Goal: Information Seeking & Learning: Learn about a topic

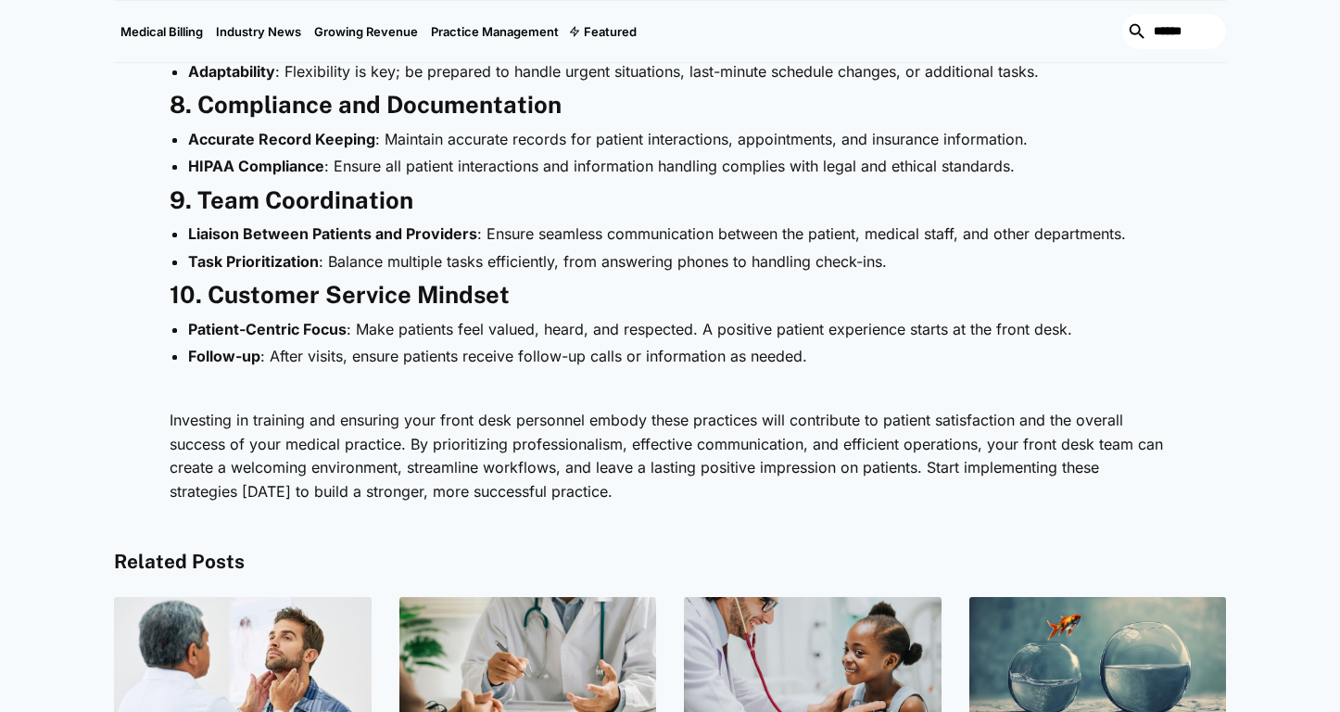
scroll to position [2257, 0]
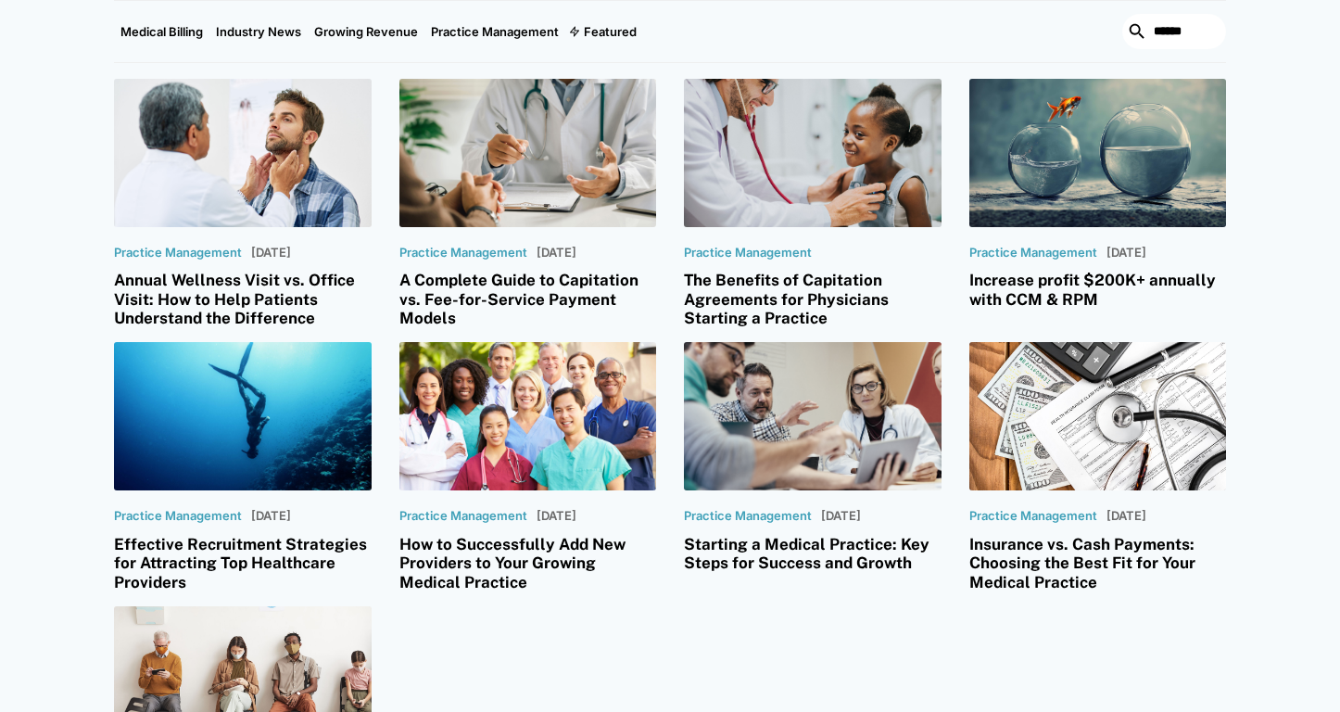
click at [822, 535] on h3 "Starting a Medical Practice: Key Steps for Success and Growth" at bounding box center [813, 554] width 258 height 38
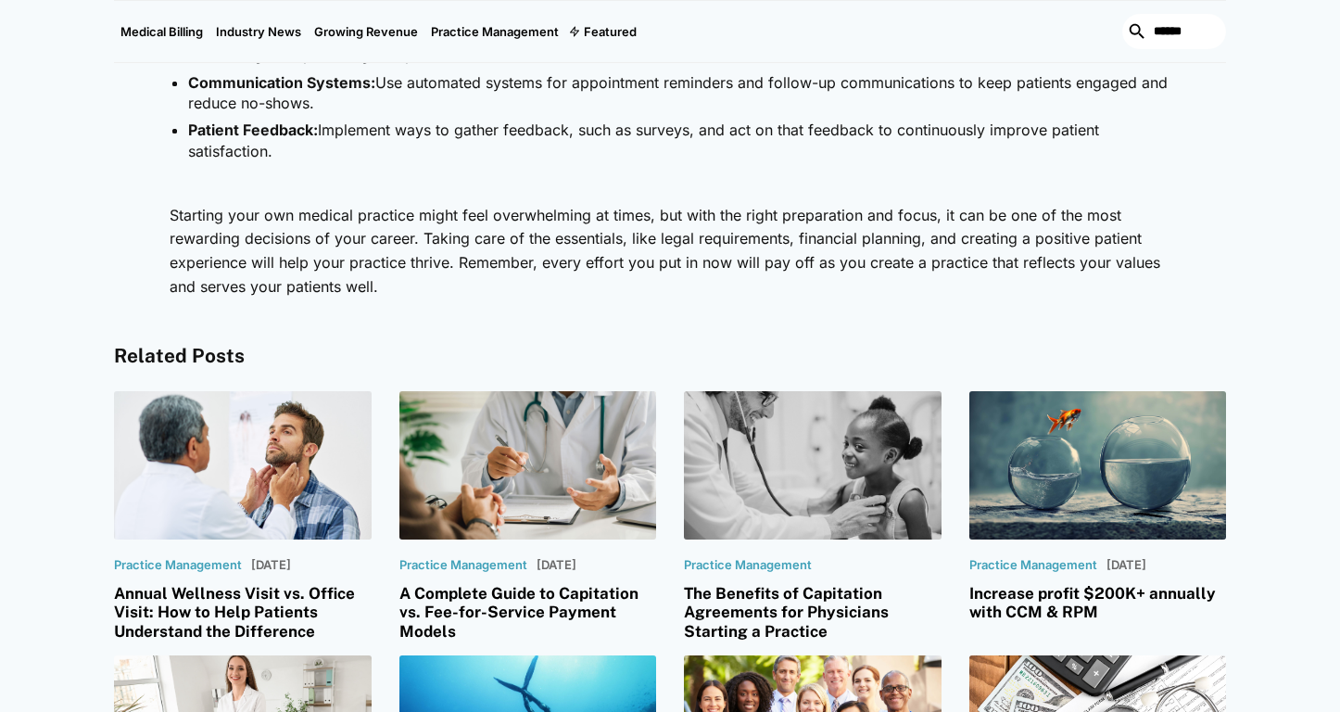
scroll to position [2981, 0]
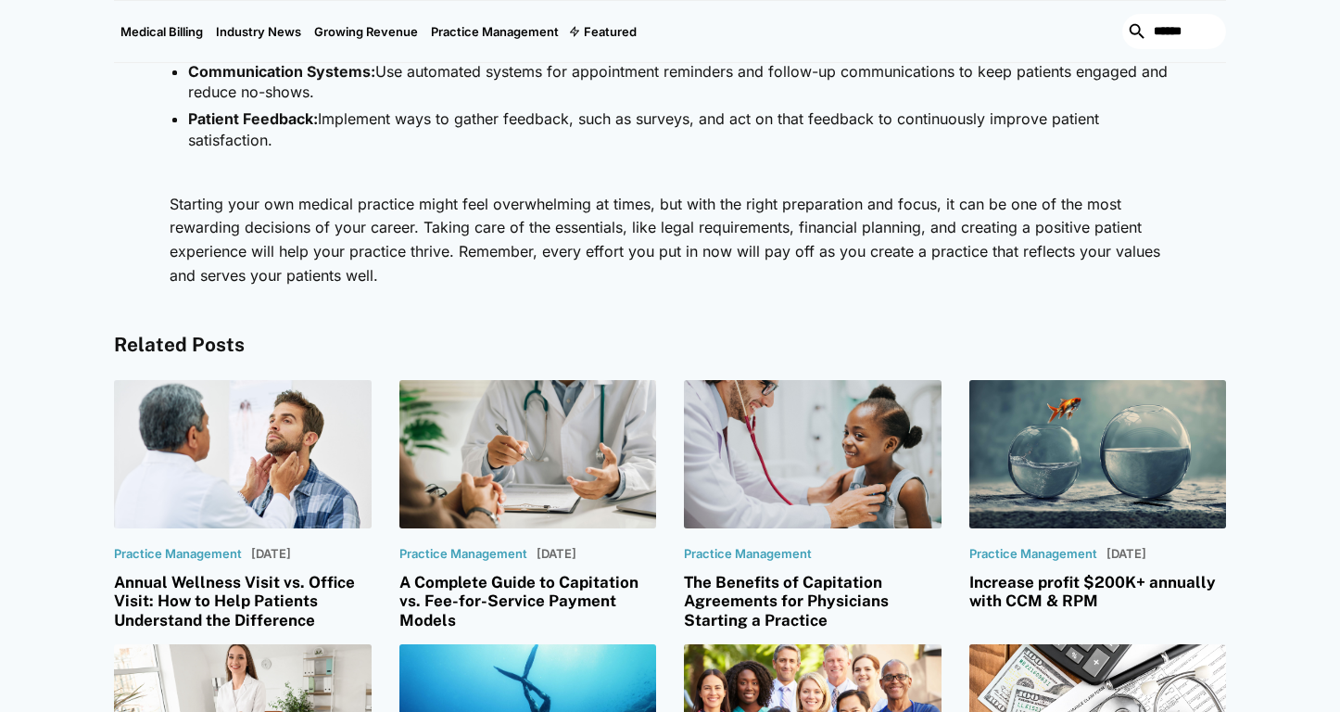
click at [1066, 588] on h3 "Increase profit $200K+ annually with CCM & RPM" at bounding box center [1099, 592] width 258 height 38
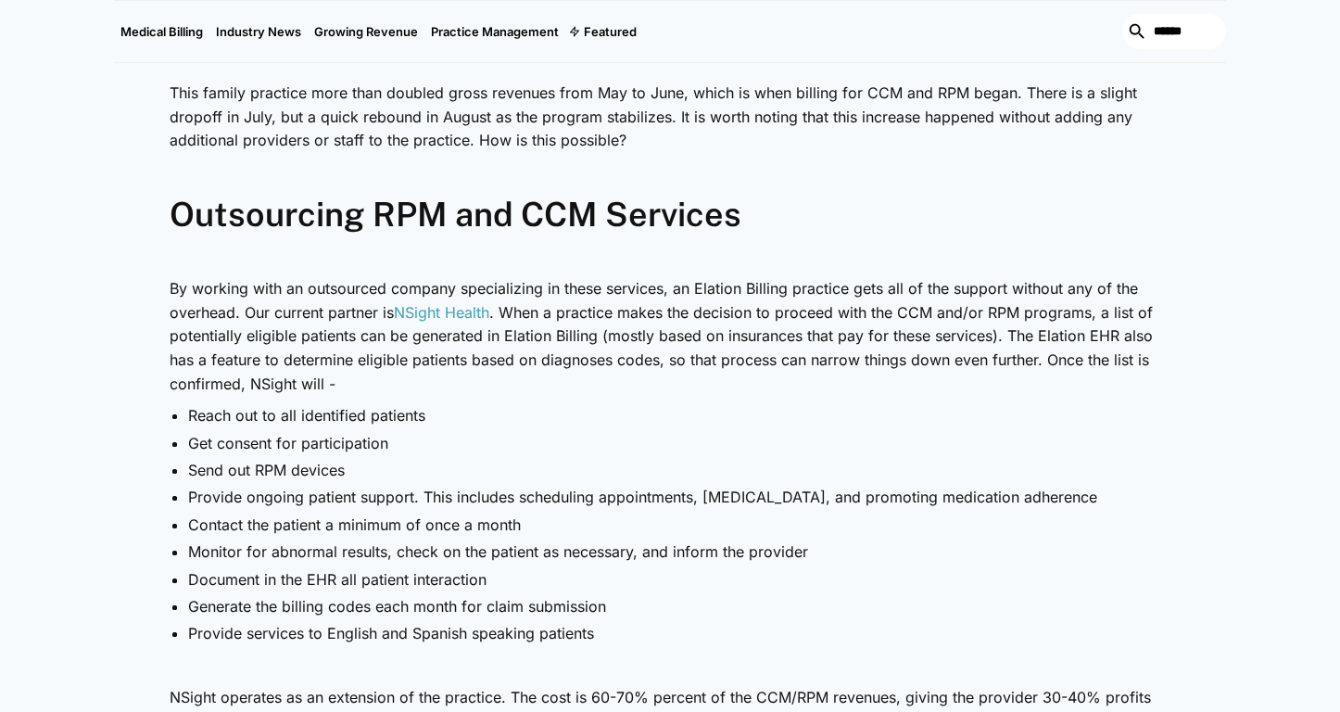
scroll to position [5238, 0]
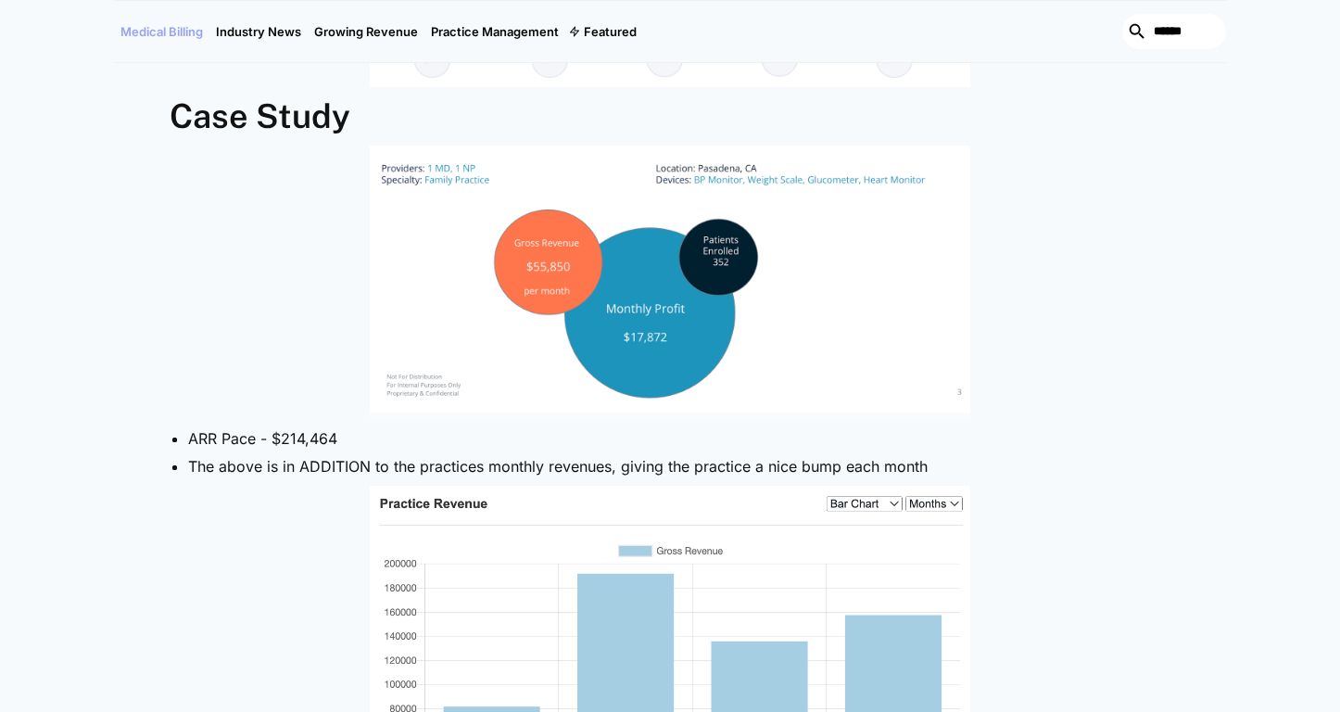
click at [189, 35] on link "Medical Billing" at bounding box center [161, 31] width 95 height 61
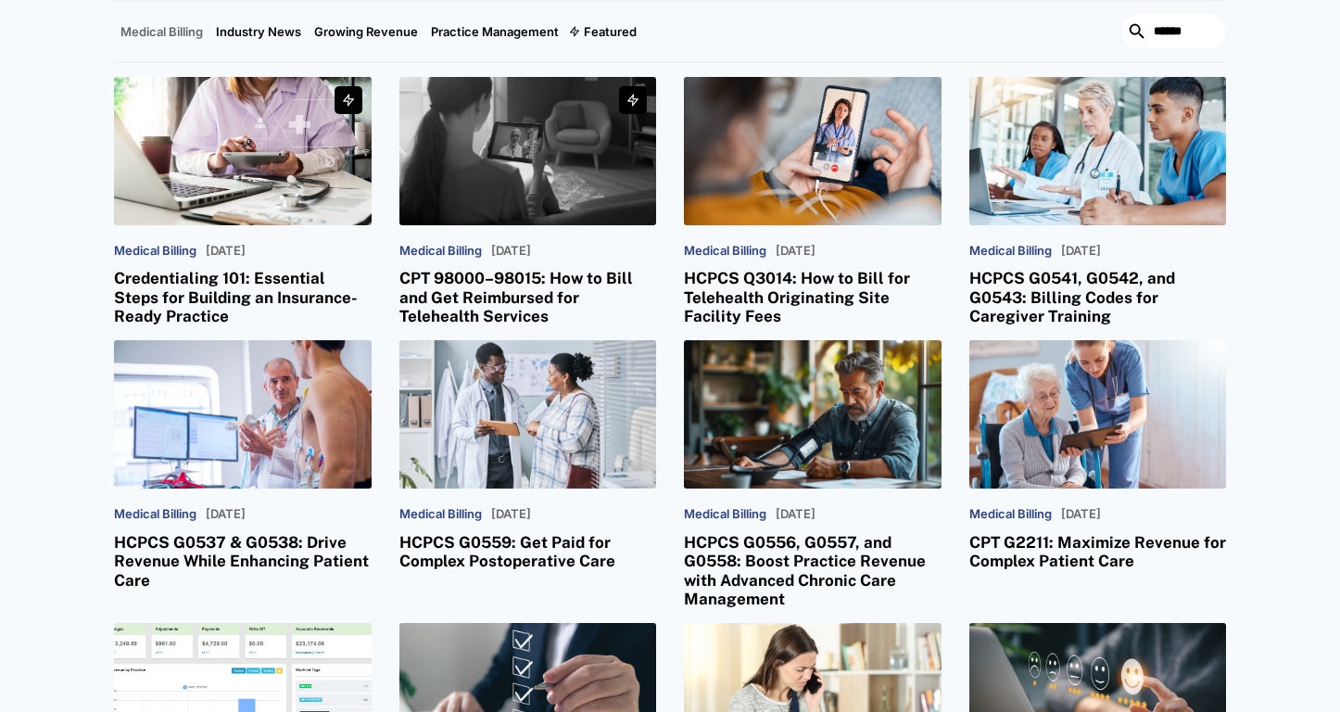
scroll to position [156, 0]
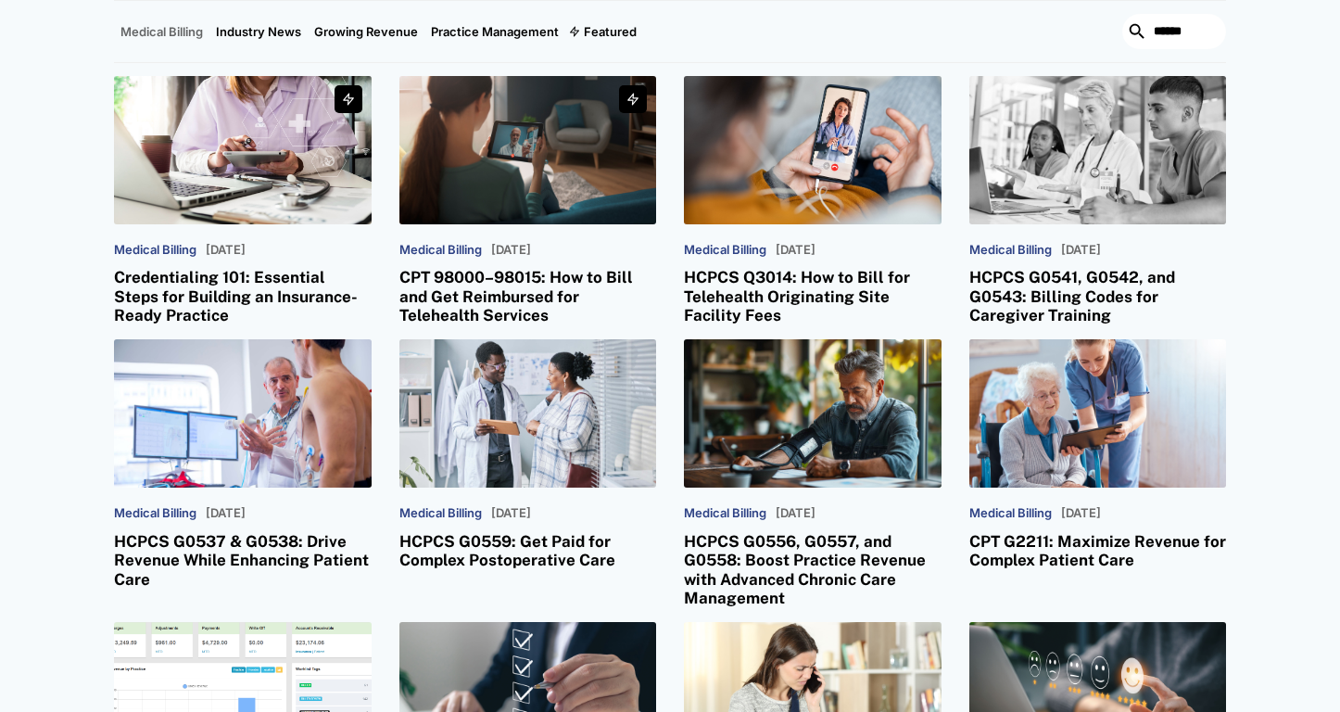
click at [1041, 304] on h3 "HCPCS G0541, G0542, and G0543: Billing Codes for Caregiver Training" at bounding box center [1099, 296] width 258 height 57
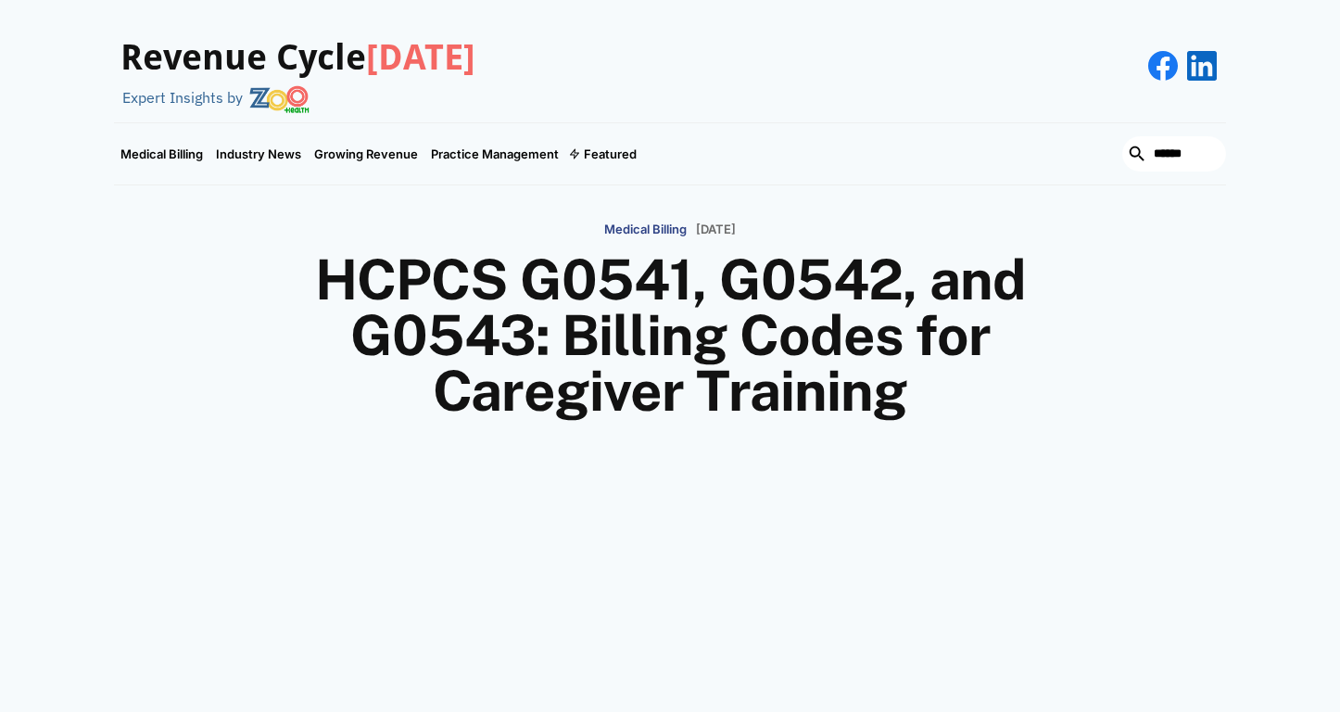
click at [1042, 301] on h1 "HCPCS G0541, G0542, and G0543: Billing Codes for Caregiver Training" at bounding box center [670, 335] width 890 height 167
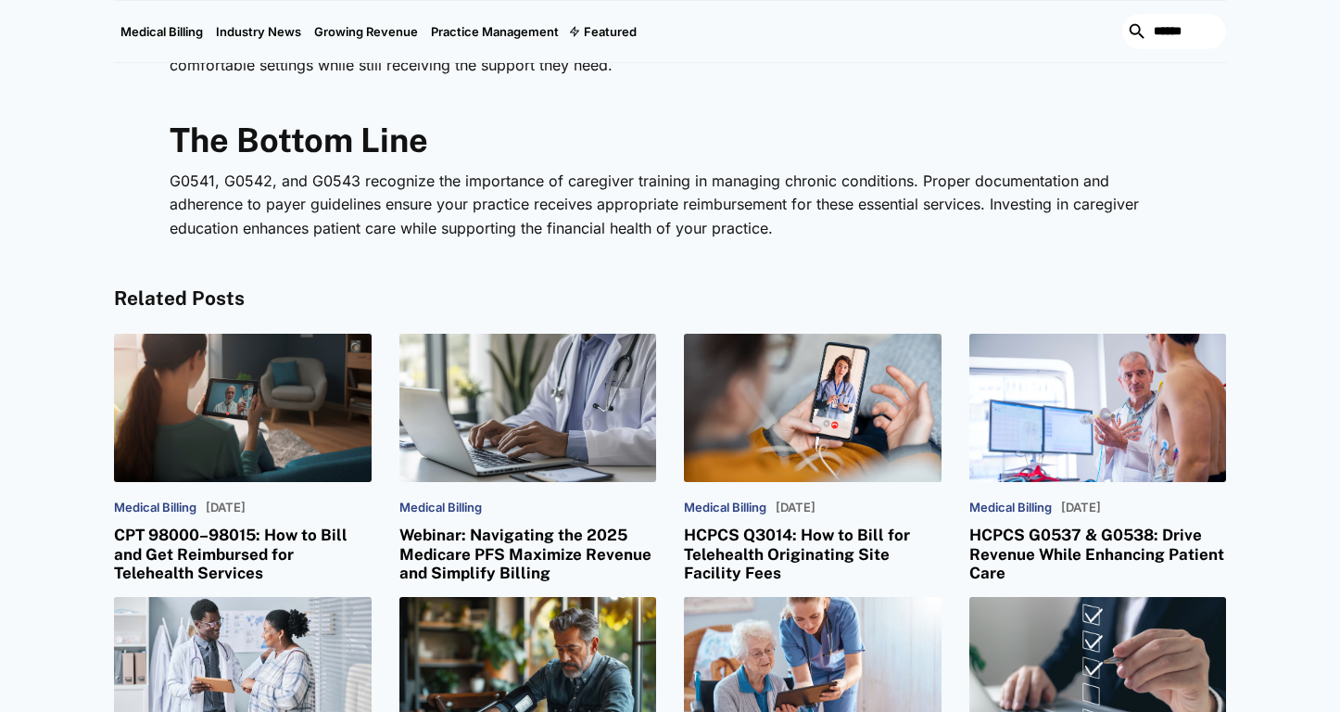
scroll to position [2637, 0]
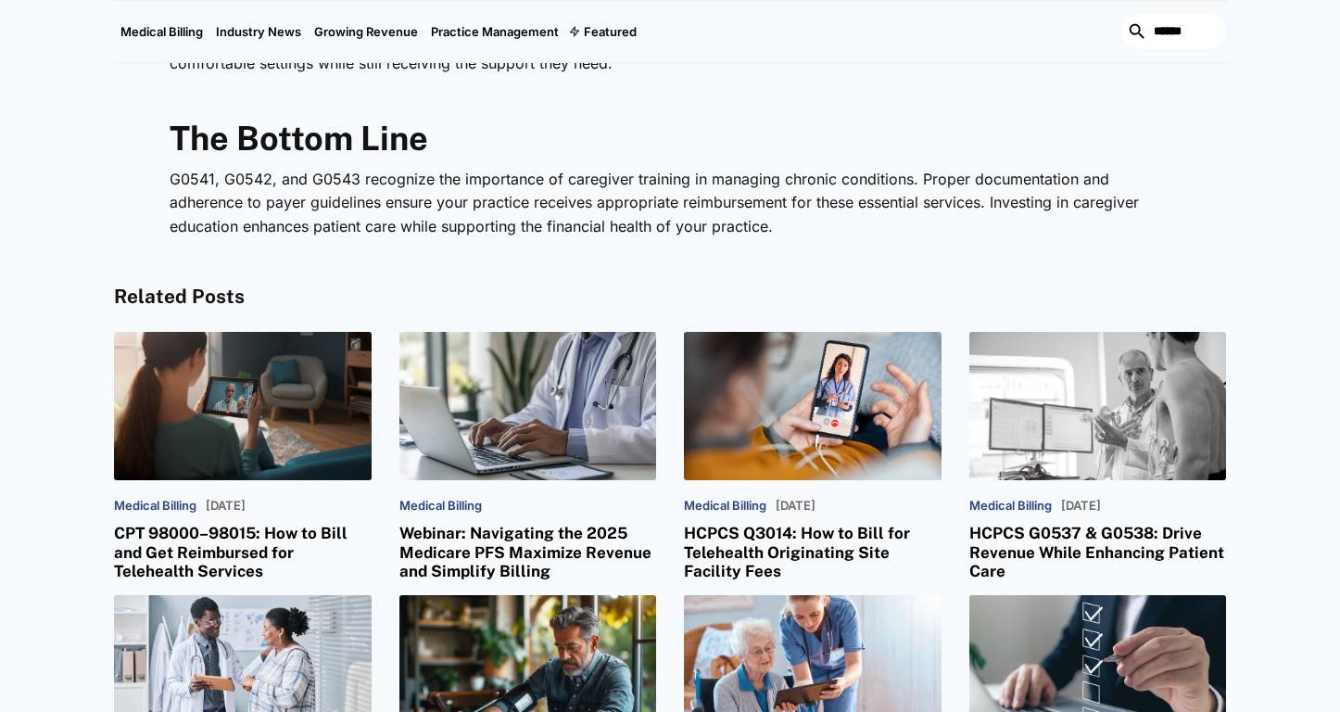
click at [1123, 563] on h3 "HCPCS G0537 & G0538: Drive Revenue While Enhancing Patient Care" at bounding box center [1099, 552] width 258 height 57
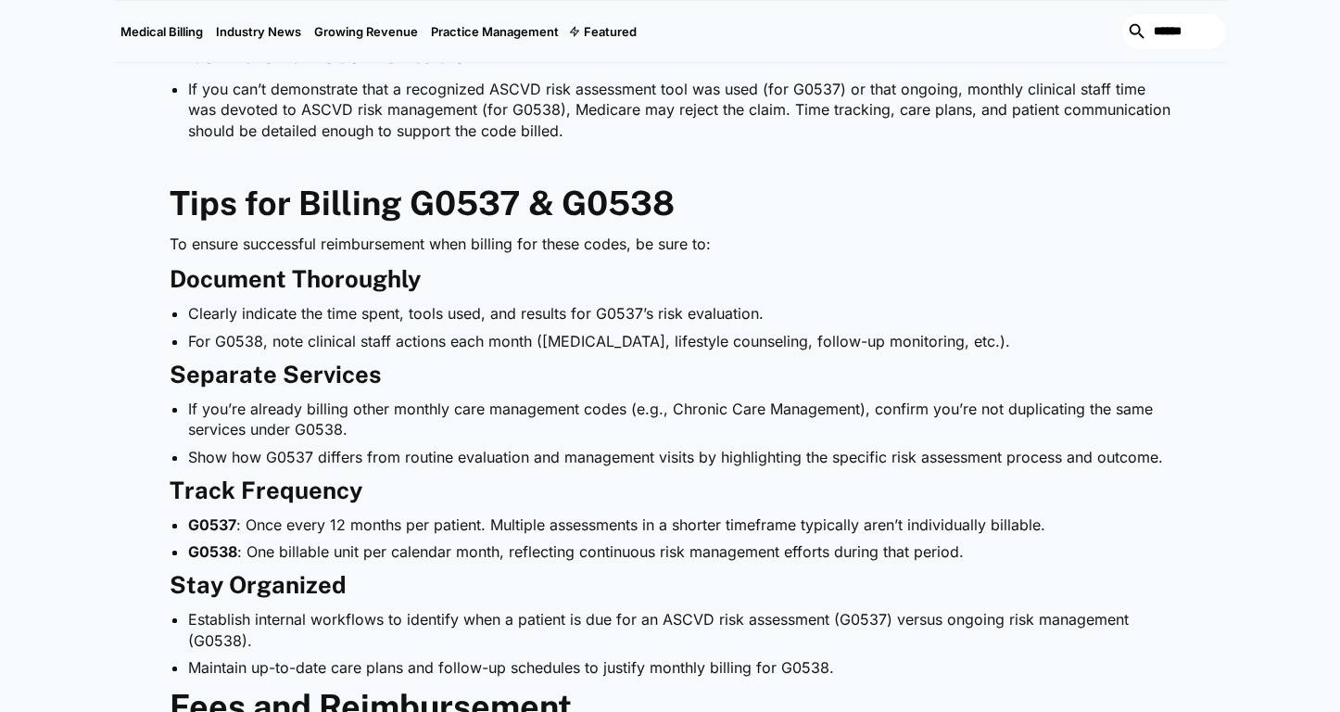
scroll to position [1859, 0]
